Goal: Navigation & Orientation: Find specific page/section

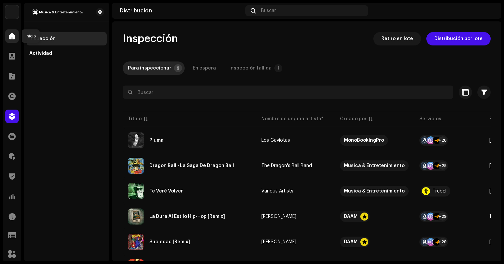
click at [14, 35] on span at bounding box center [12, 35] width 7 height 5
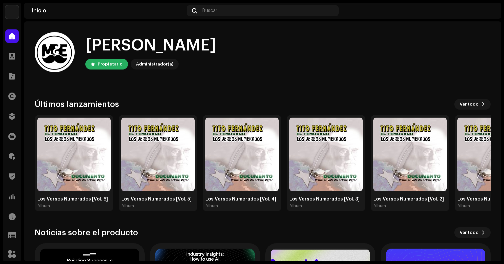
click at [17, 7] on img at bounding box center [11, 11] width 13 height 13
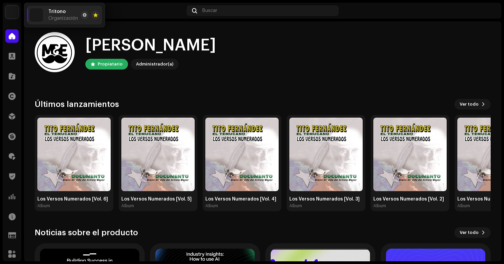
click at [73, 16] on span "Organización" at bounding box center [63, 18] width 30 height 5
click at [83, 17] on span at bounding box center [85, 14] width 4 height 5
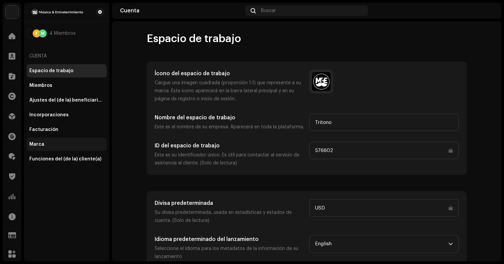
click at [40, 143] on div "Marca" at bounding box center [36, 143] width 15 height 5
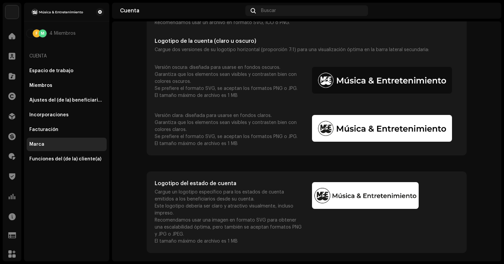
scroll to position [95, 0]
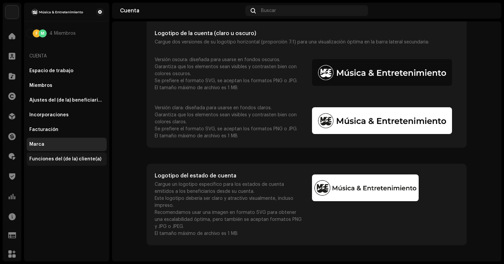
click at [66, 160] on div "Funciones del (de la) cliente(a)" at bounding box center [65, 158] width 72 height 5
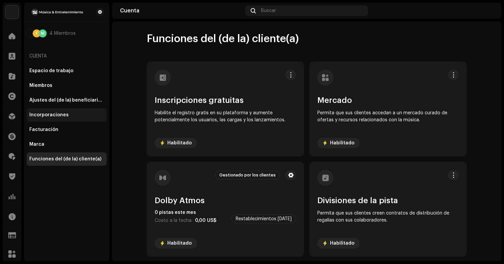
click at [58, 113] on div "Incorporaciones" at bounding box center [48, 114] width 39 height 5
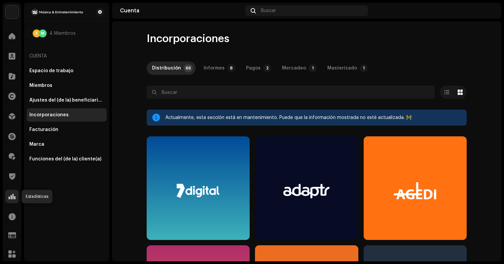
click at [13, 197] on span at bounding box center [12, 195] width 7 height 5
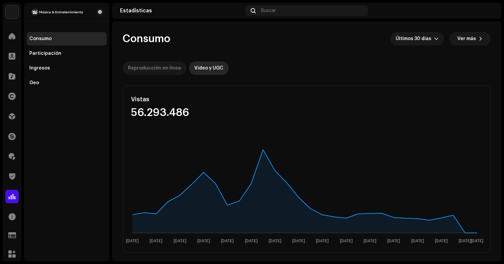
click at [135, 70] on div "Reproducción en línea" at bounding box center [154, 67] width 53 height 13
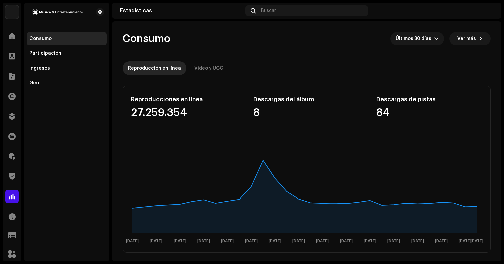
click at [492, 13] on img at bounding box center [488, 10] width 11 height 11
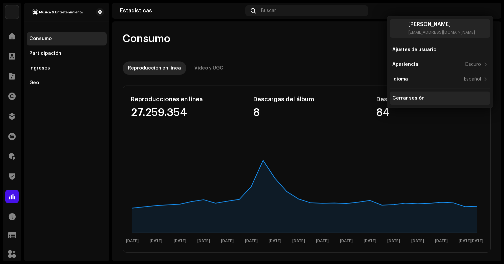
click at [411, 96] on div "Cerrar sesión" at bounding box center [409, 97] width 32 height 5
